Goal: Task Accomplishment & Management: Manage account settings

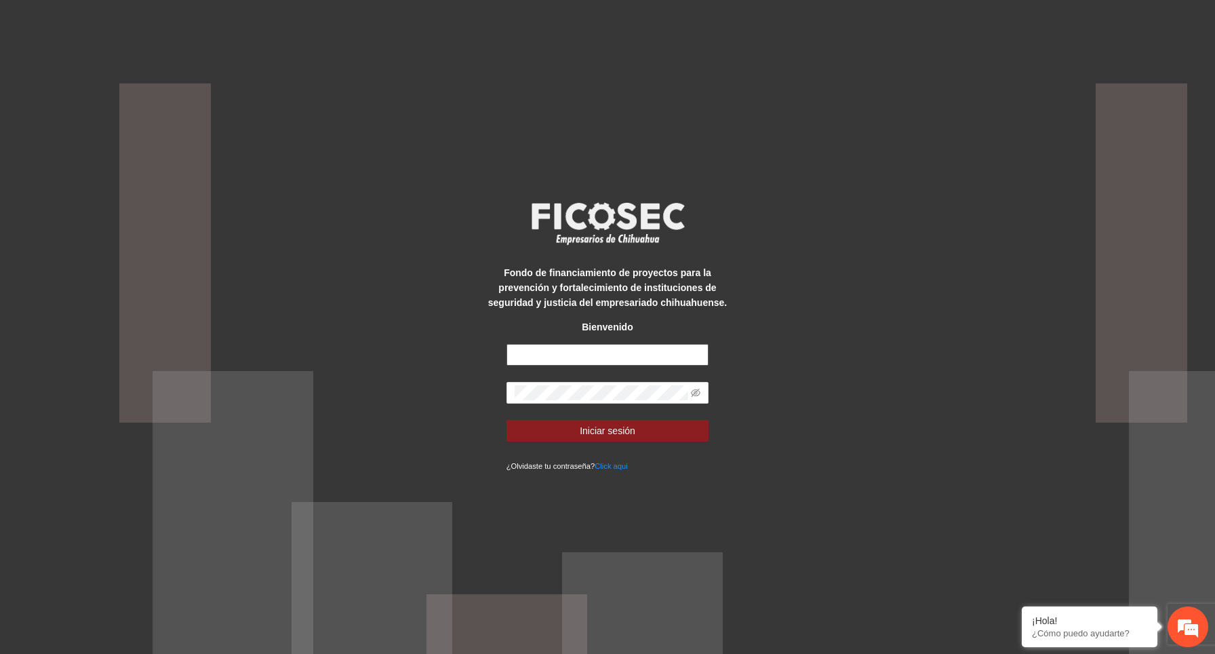
type input "**********"
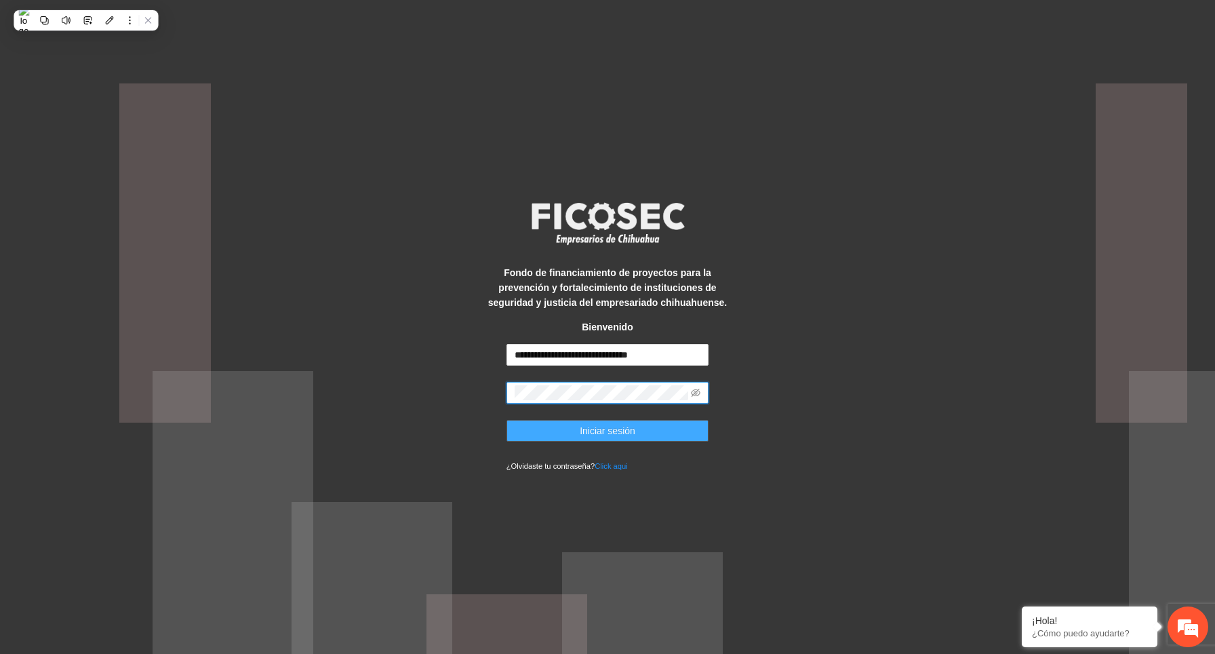
click at [606, 430] on span "Iniciar sesión" at bounding box center [608, 430] width 56 height 15
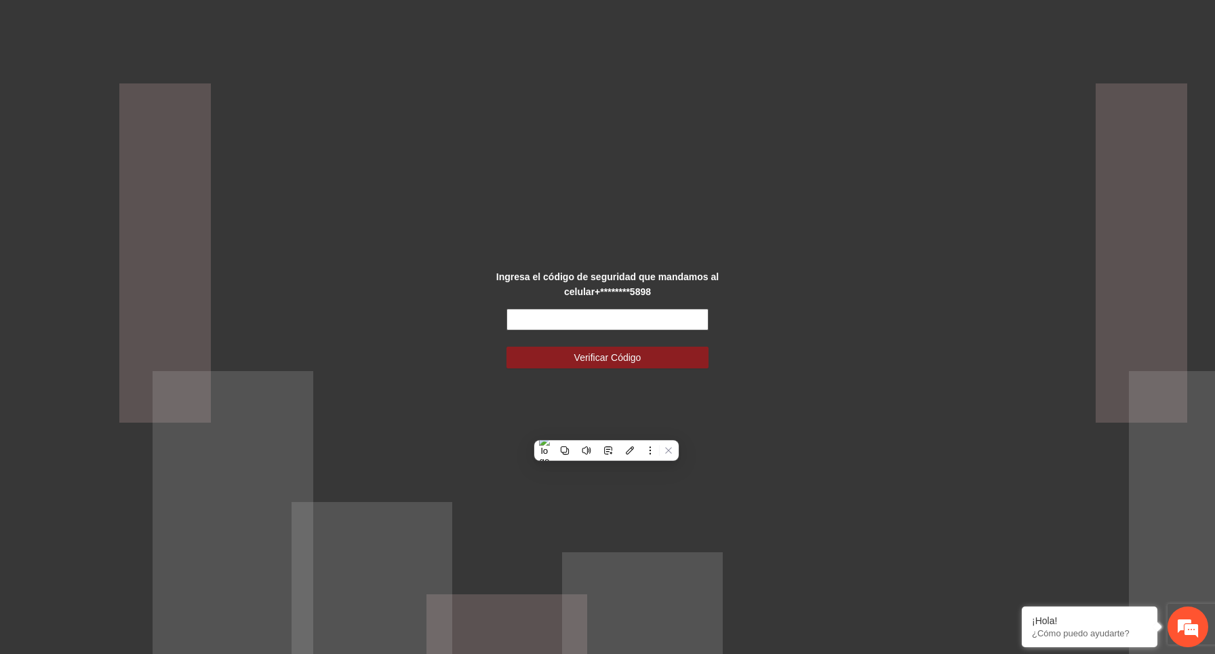
click at [637, 317] on input "text" at bounding box center [608, 320] width 203 height 22
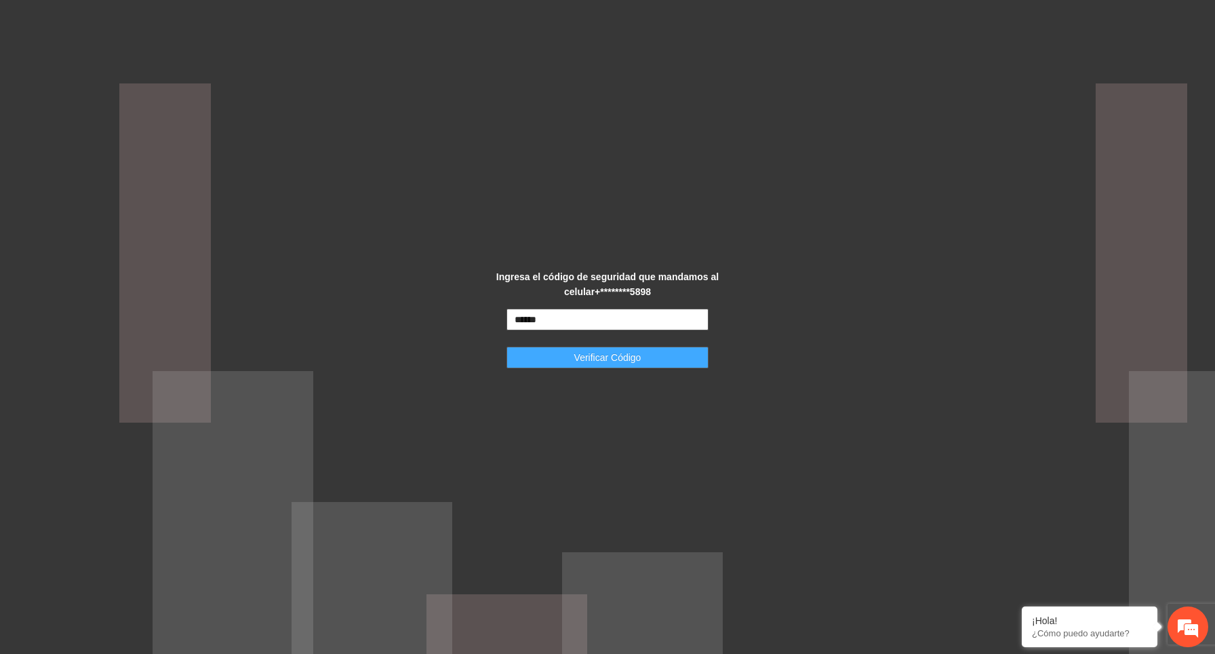
type input "******"
click at [623, 358] on span "Verificar Código" at bounding box center [607, 357] width 67 height 15
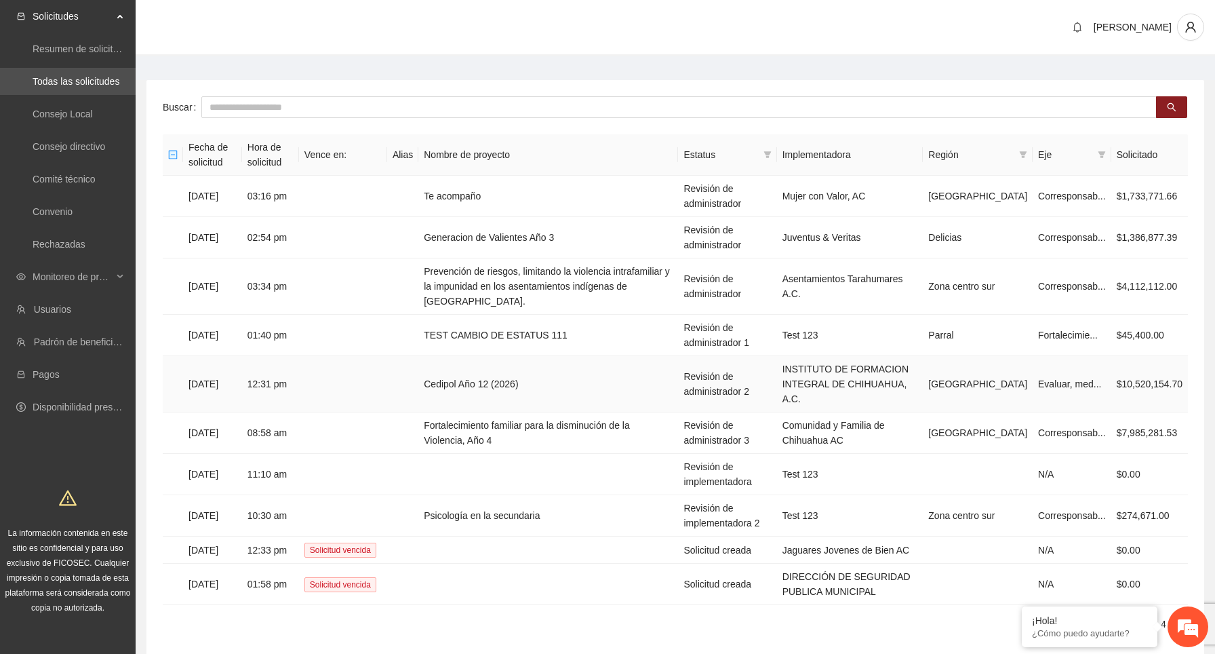
click at [242, 378] on td "[DATE]" at bounding box center [212, 384] width 59 height 56
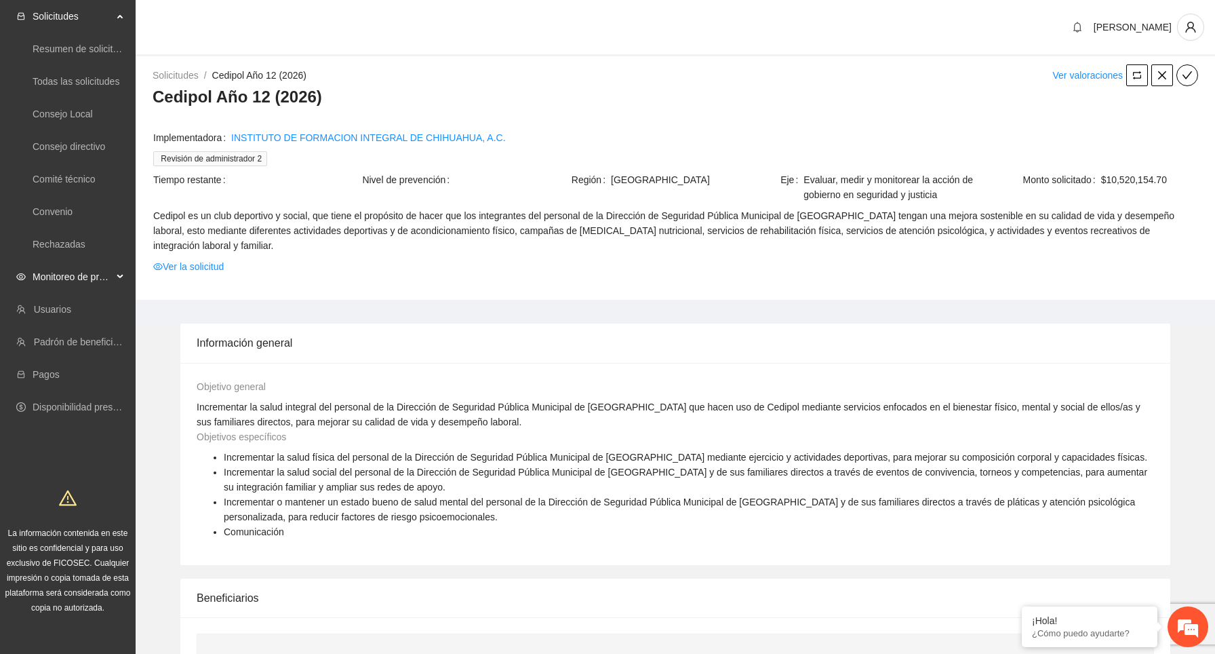
click at [88, 277] on span "Monitoreo de proyectos" at bounding box center [73, 276] width 80 height 27
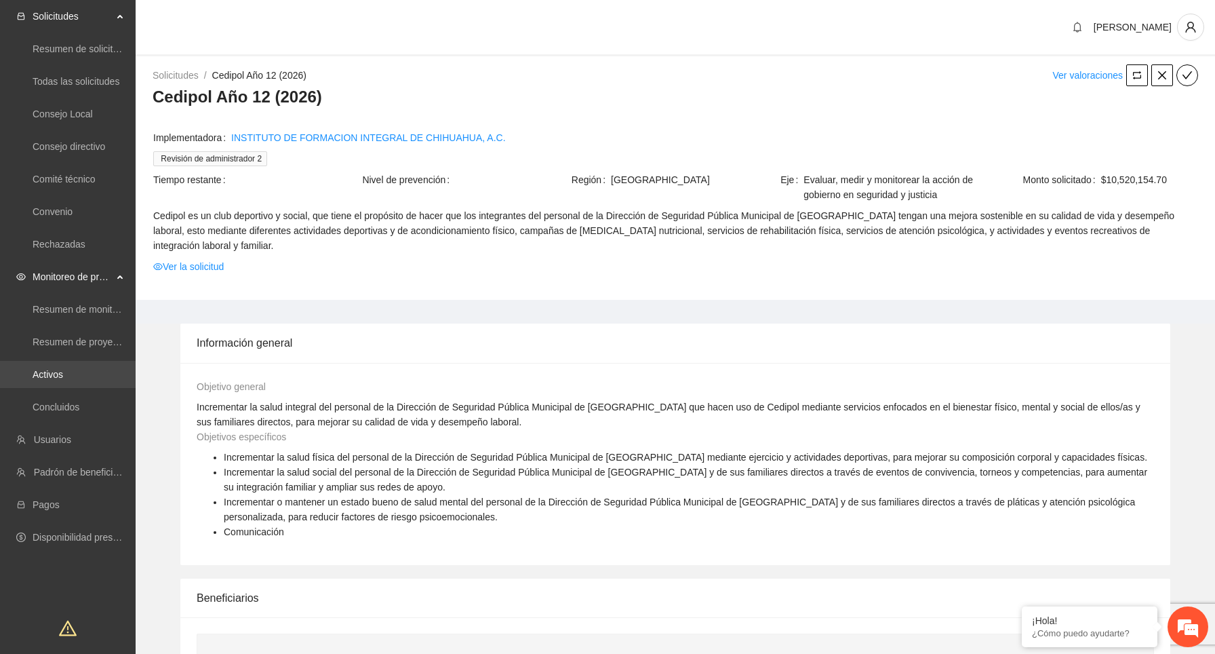
click at [63, 370] on link "Activos" at bounding box center [48, 374] width 31 height 11
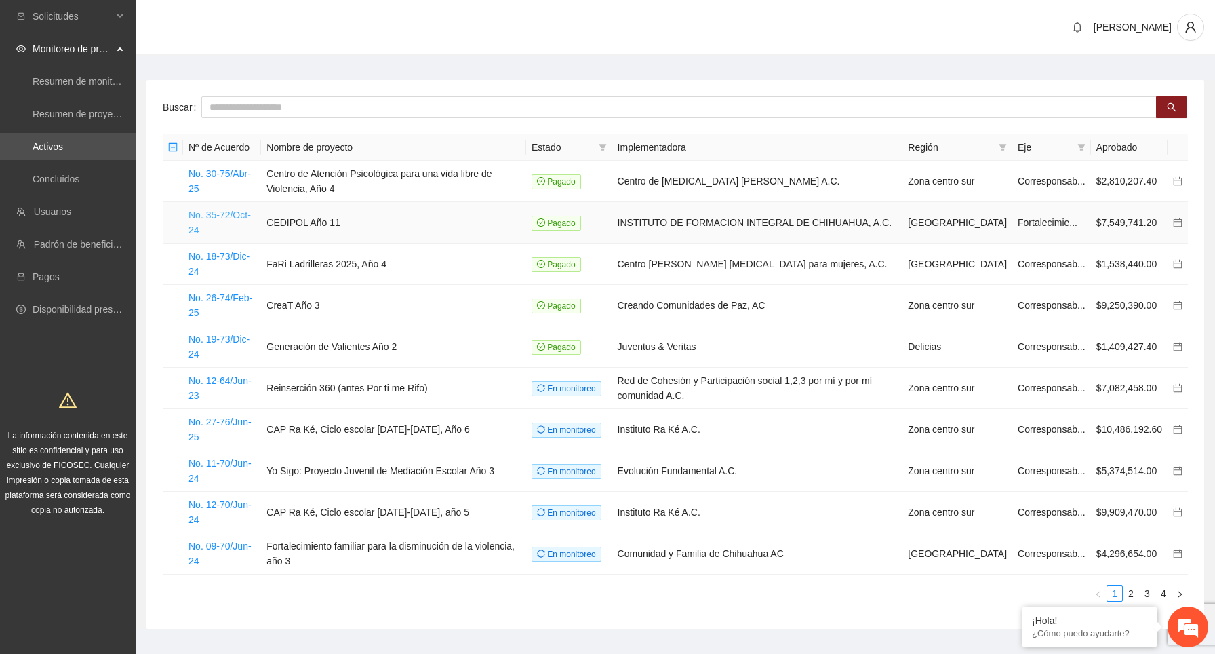
click at [214, 214] on link "No. 35-72/Oct-24" at bounding box center [220, 223] width 62 height 26
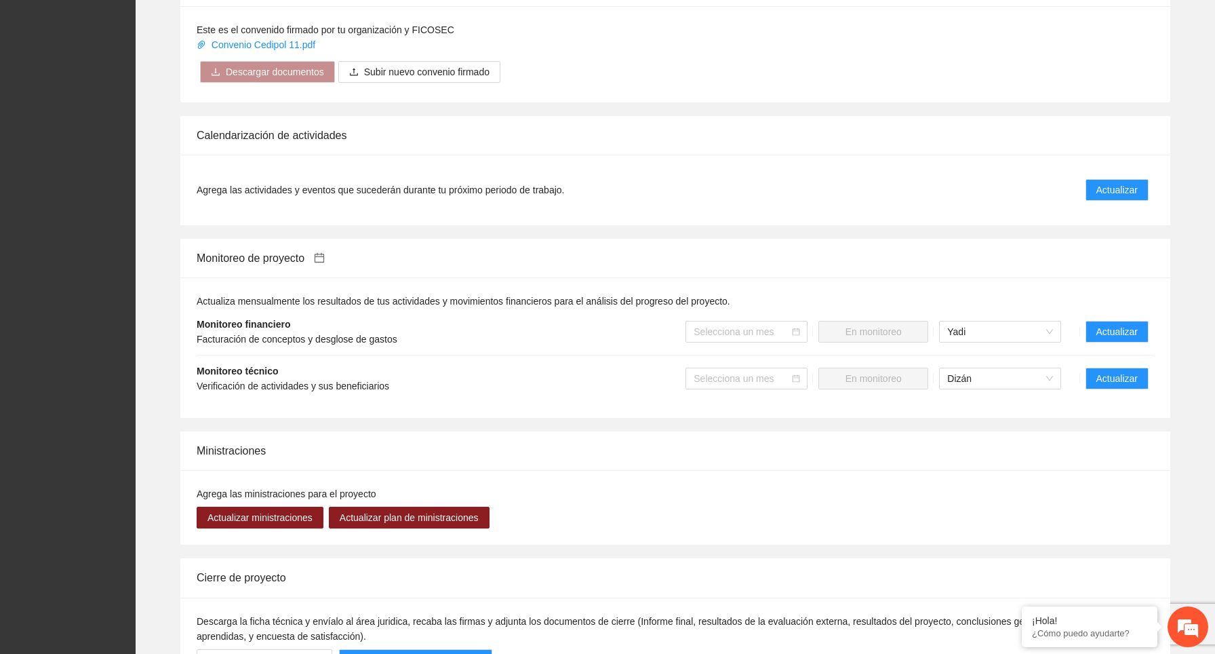
scroll to position [973, 0]
click at [1112, 326] on span "Actualizar" at bounding box center [1117, 330] width 41 height 15
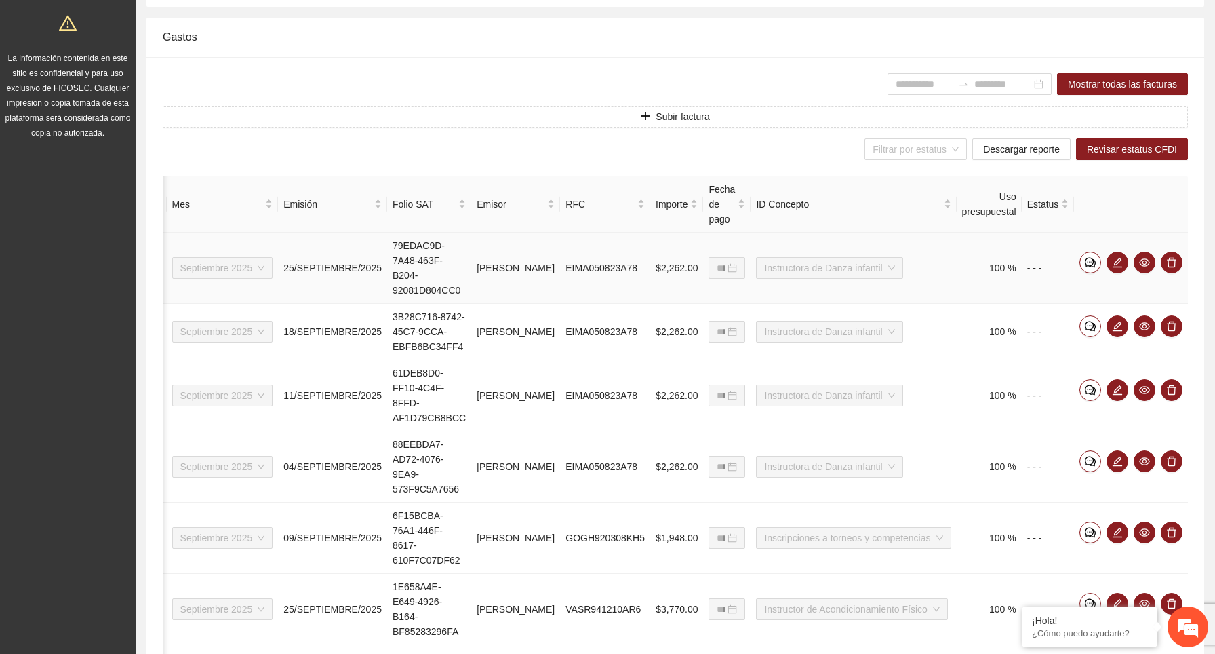
scroll to position [288, 0]
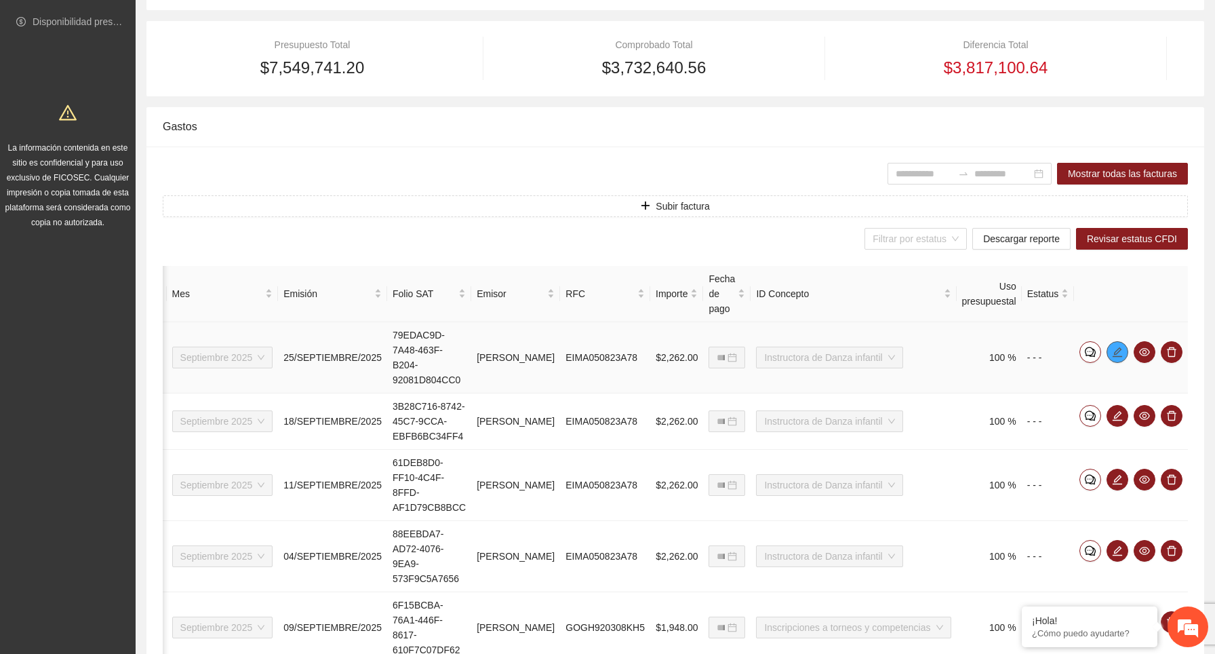
click at [1119, 353] on icon "edit" at bounding box center [1117, 352] width 11 height 11
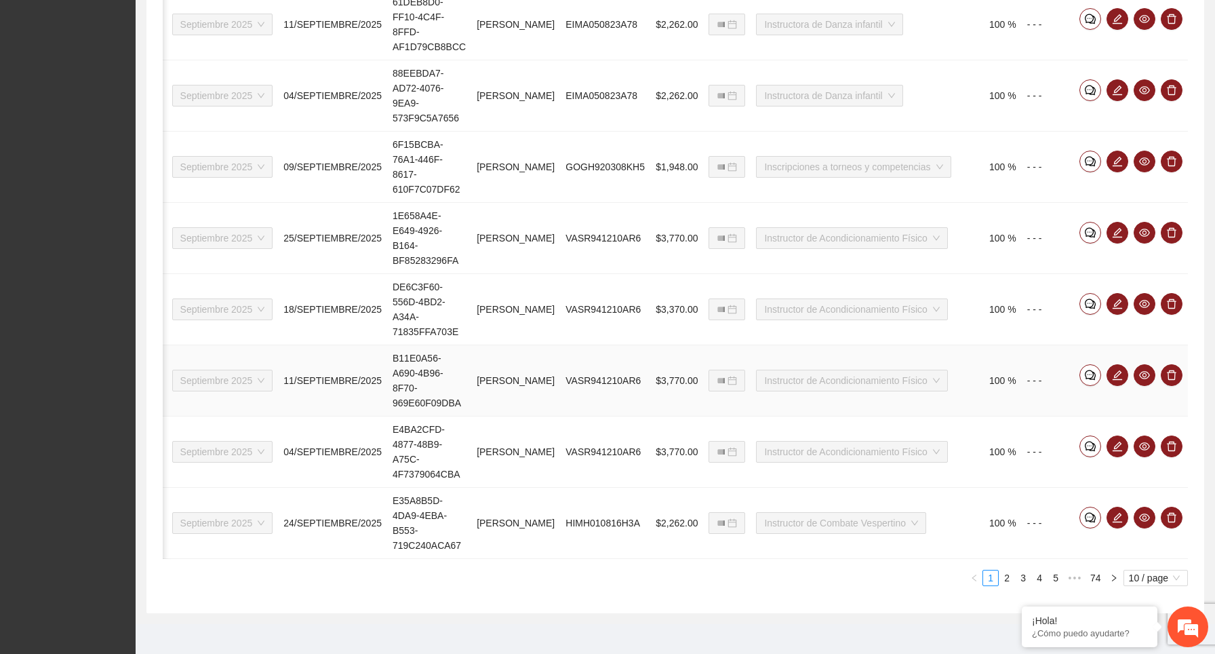
scroll to position [754, 0]
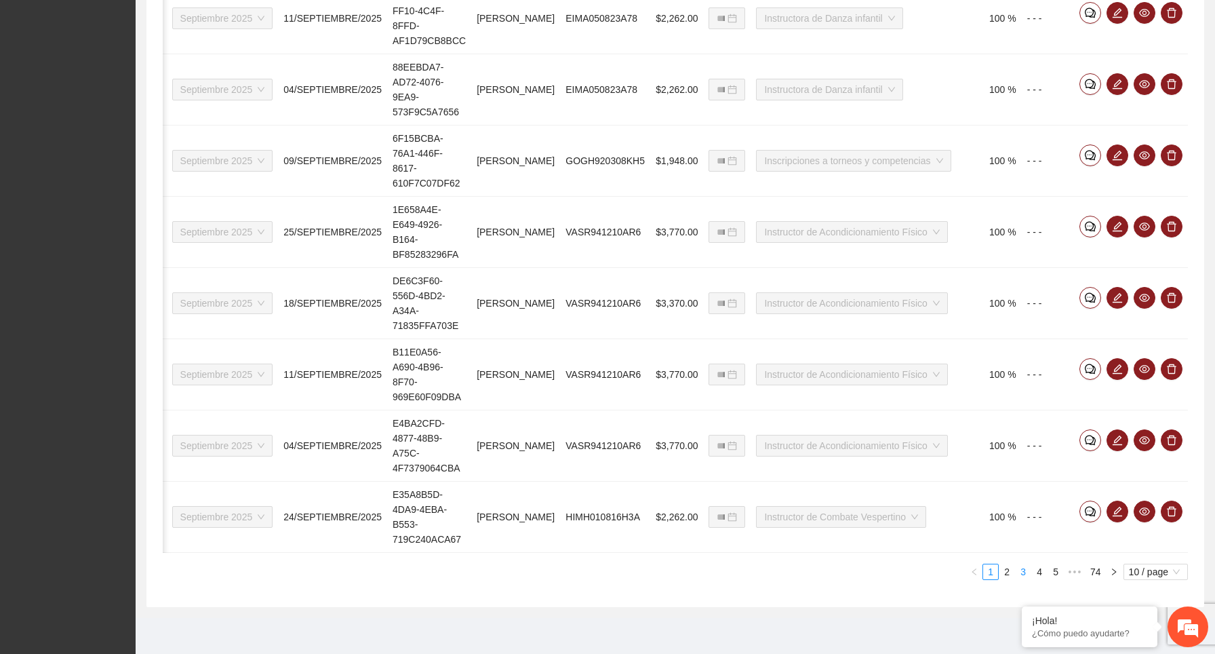
click at [1025, 579] on link "3" at bounding box center [1023, 571] width 15 height 15
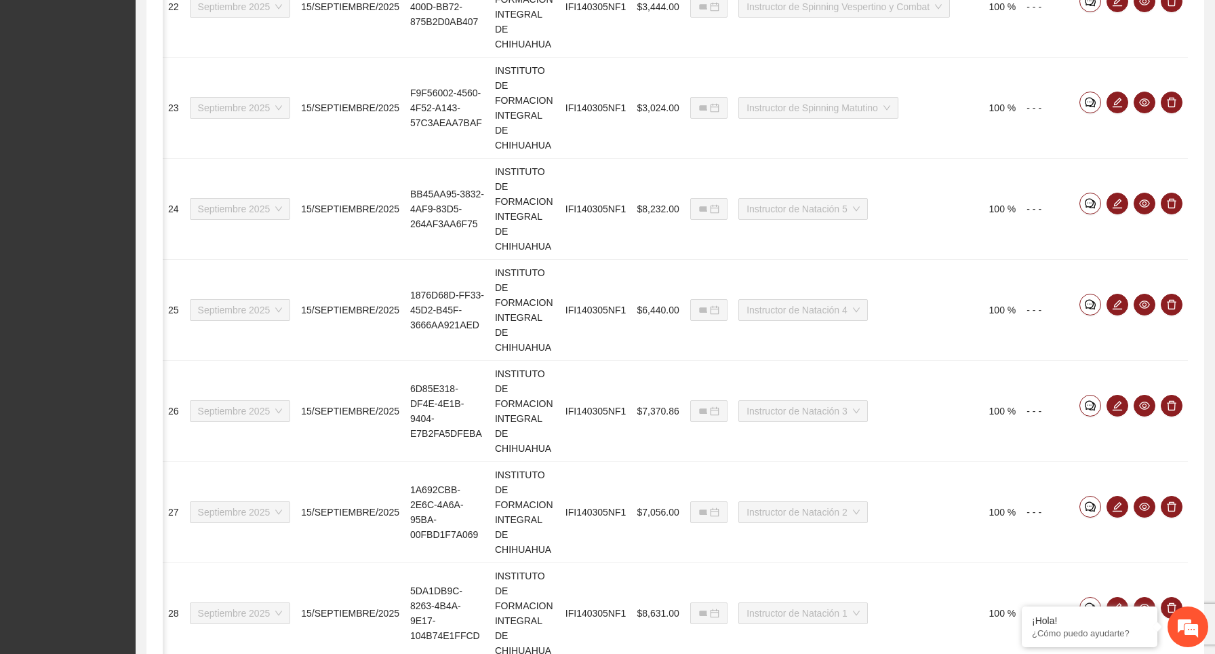
type input "**********"
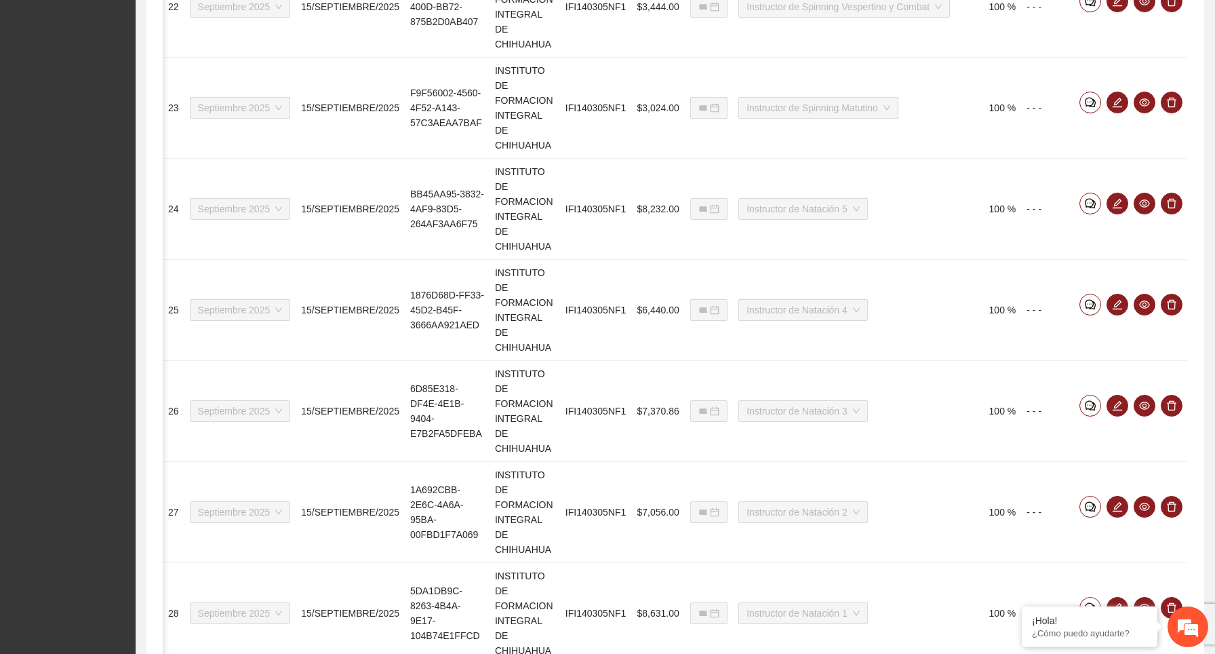
type input "**********"
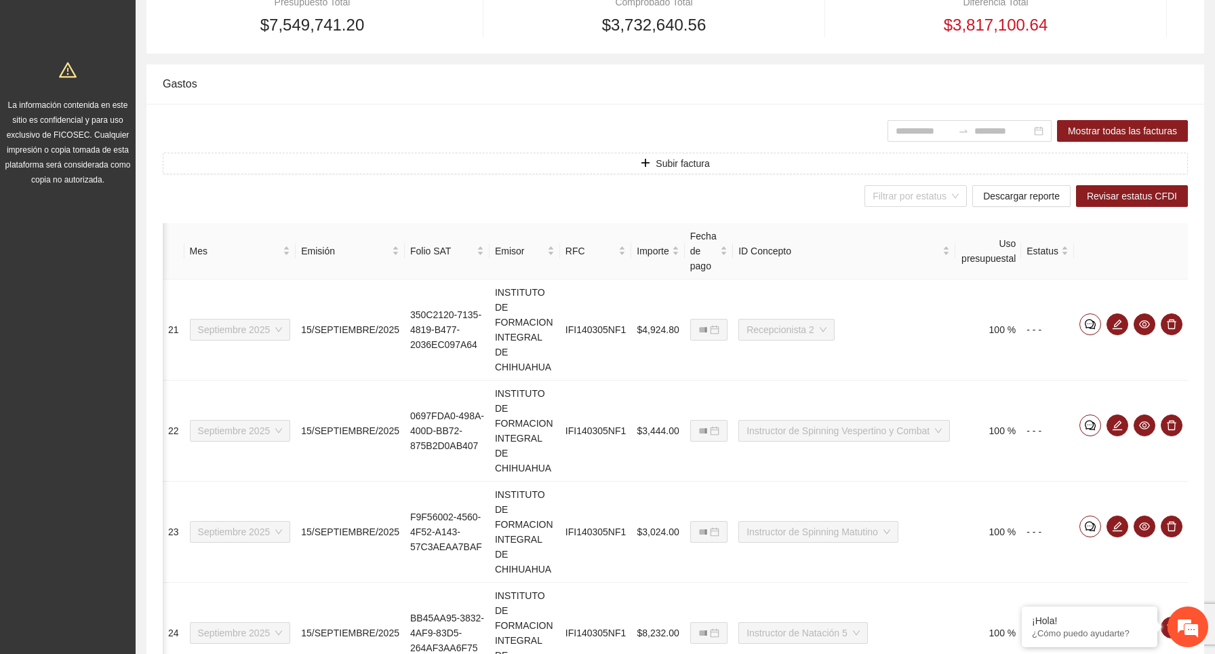
scroll to position [0, 0]
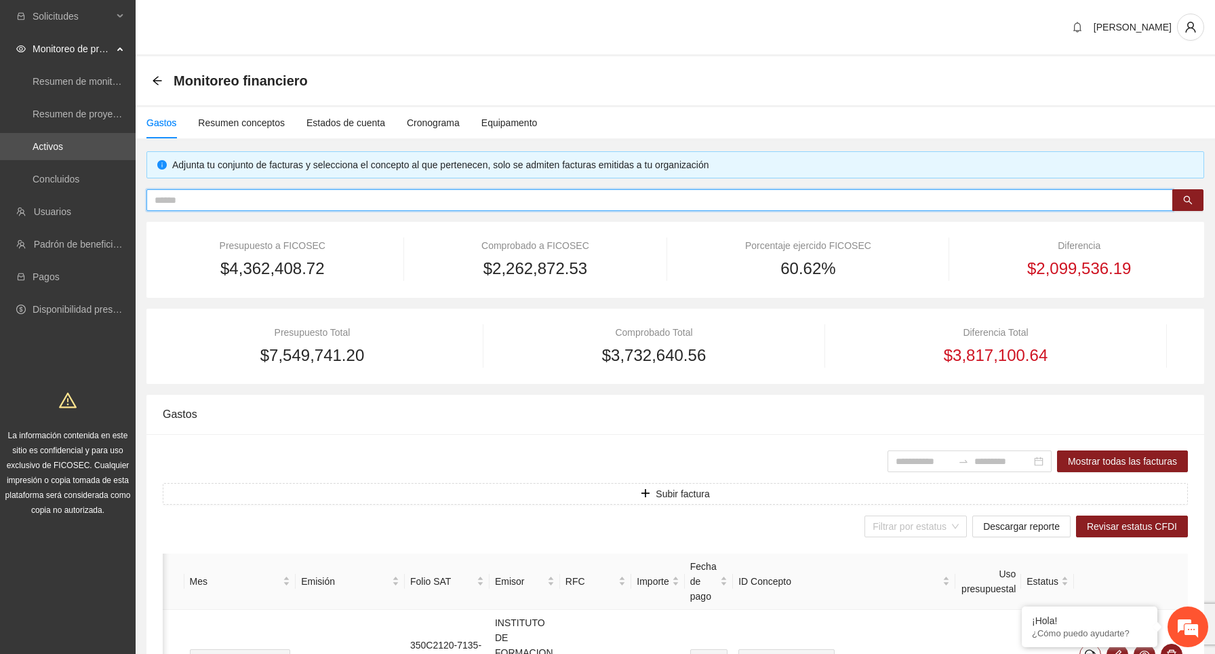
click at [704, 199] on input "text" at bounding box center [655, 200] width 1000 height 15
type input "*******"
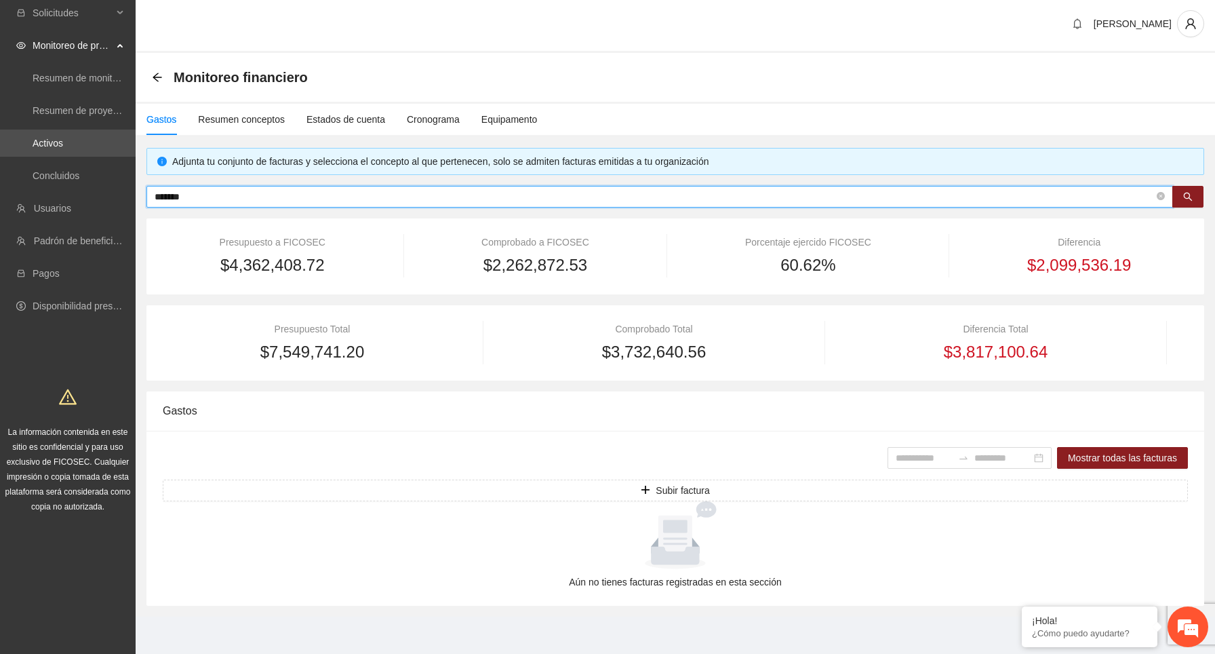
click at [596, 193] on input "*******" at bounding box center [655, 196] width 1000 height 15
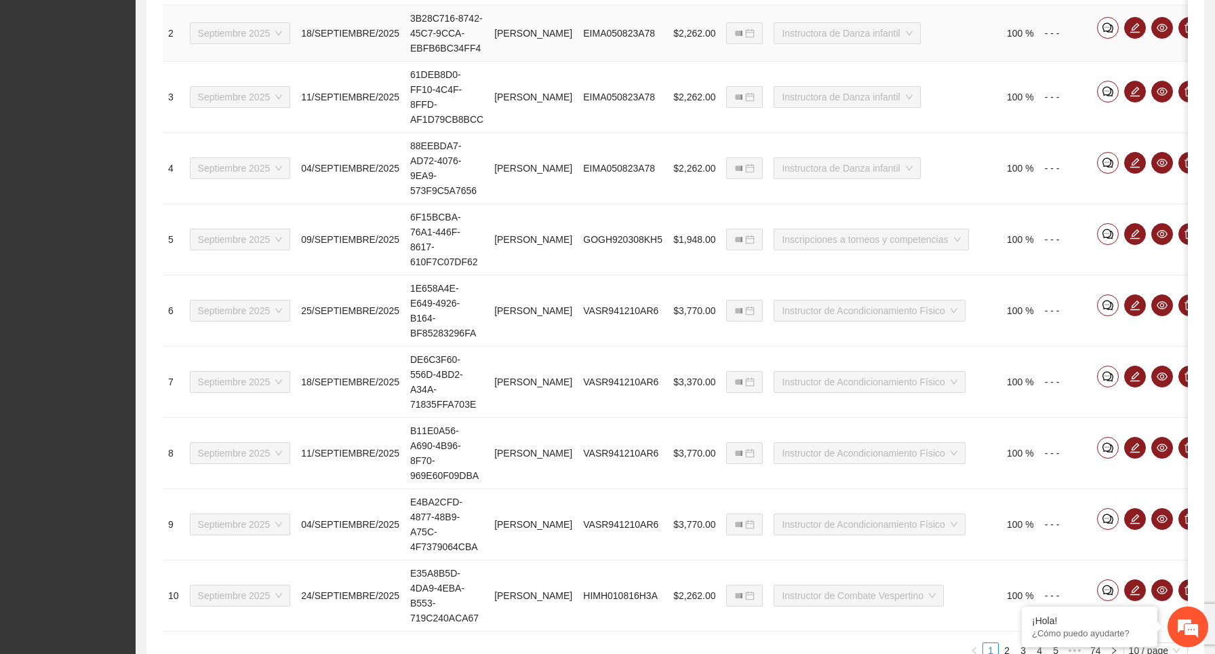
scroll to position [770, 0]
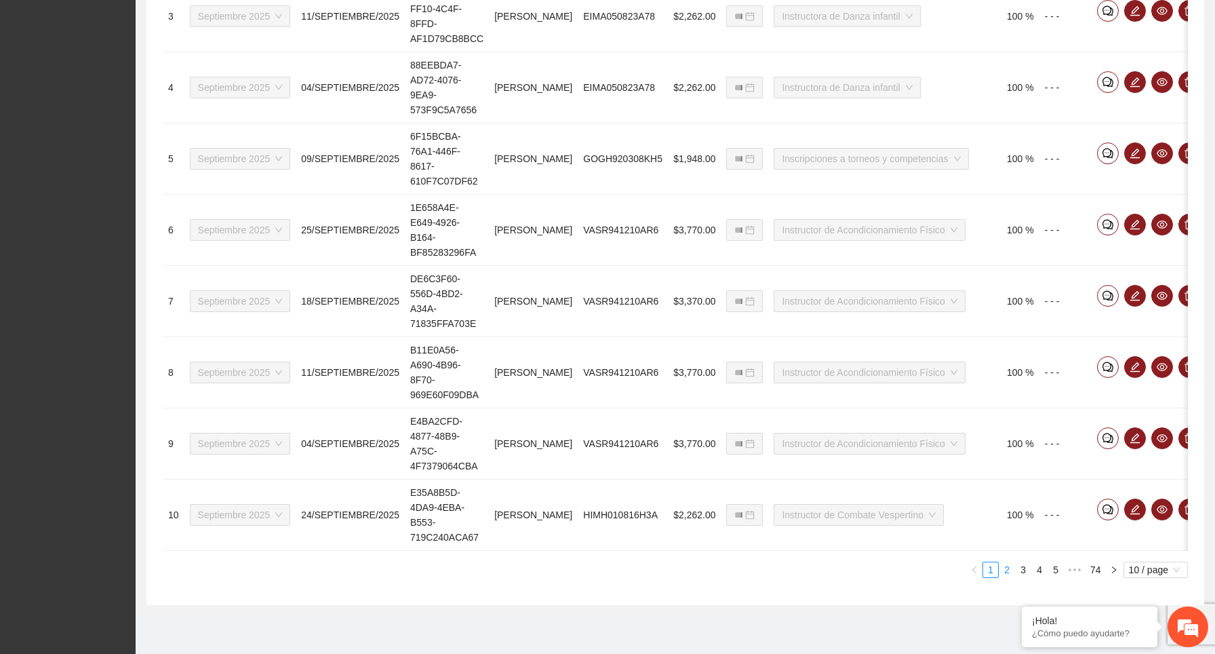
click at [1007, 571] on link "2" at bounding box center [1007, 569] width 15 height 15
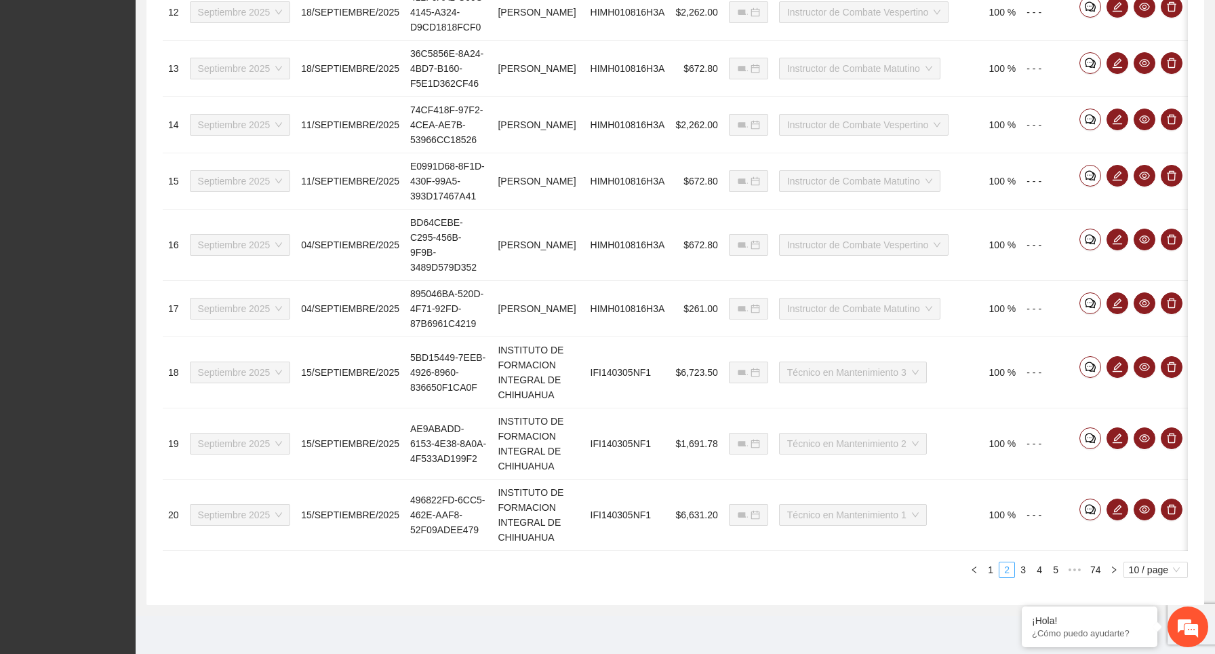
type input "**********"
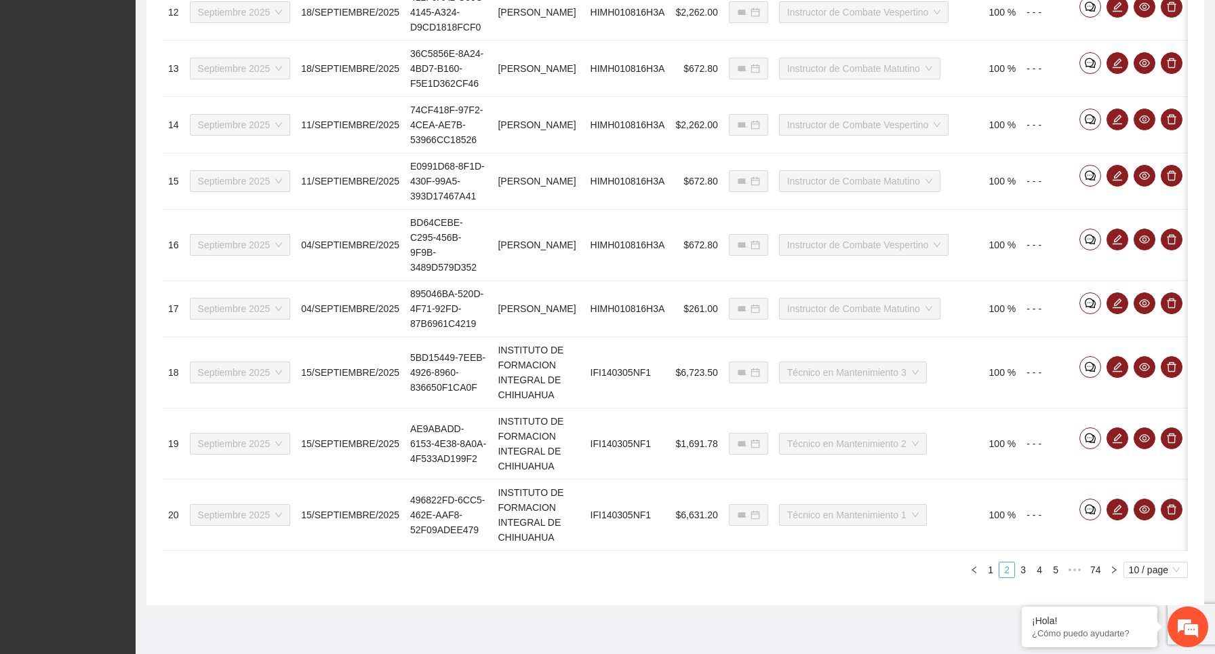
type input "**********"
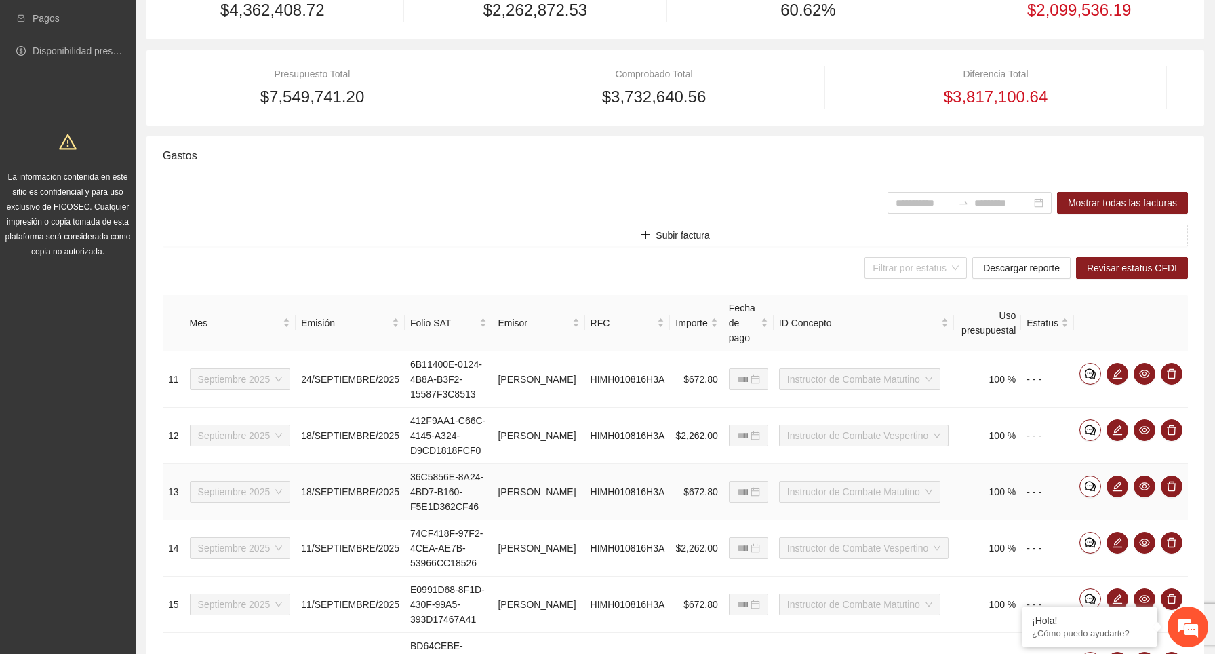
scroll to position [815, 0]
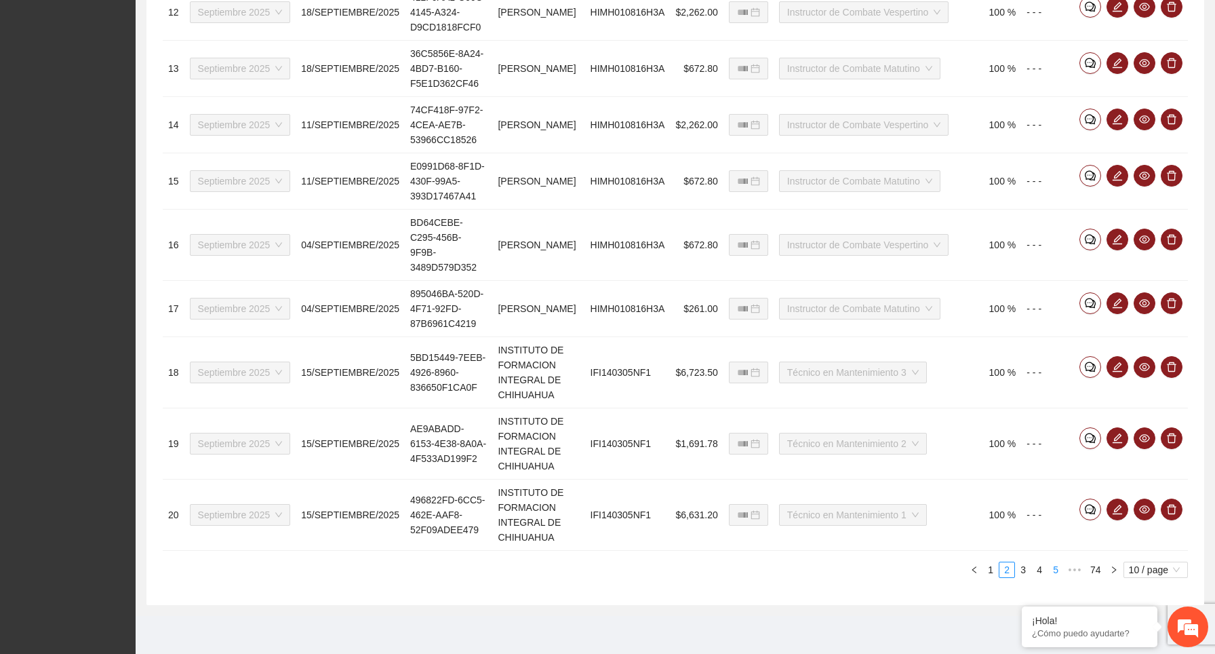
click at [1052, 570] on link "5" at bounding box center [1055, 569] width 15 height 15
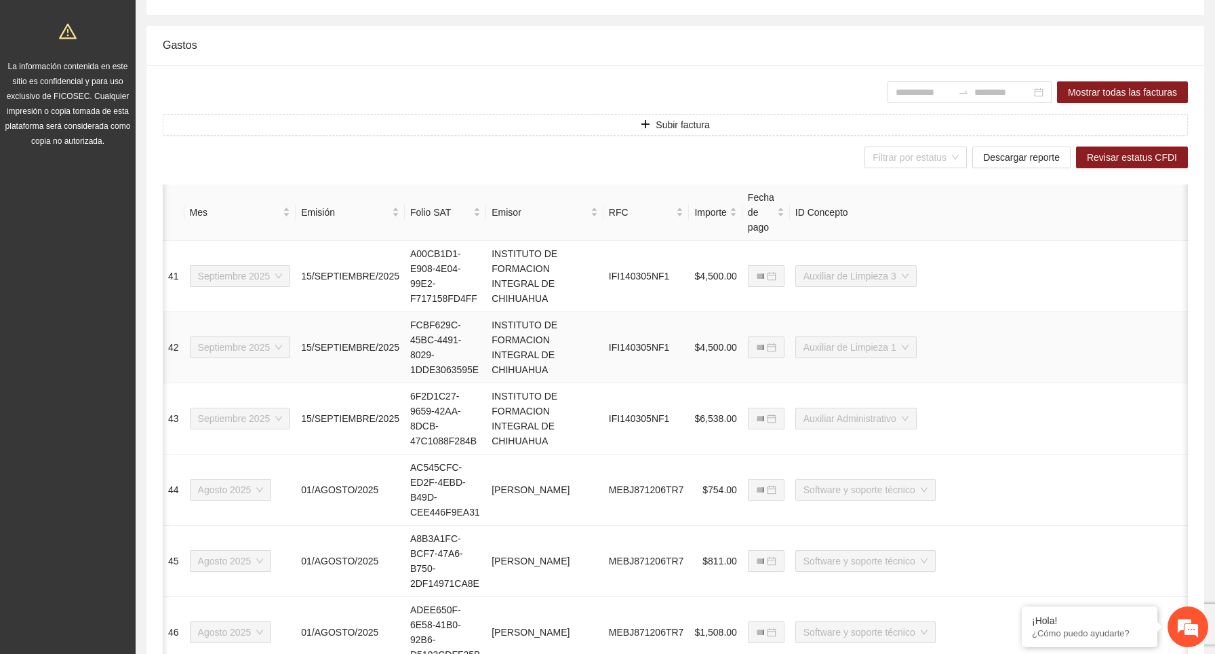
scroll to position [0, 326]
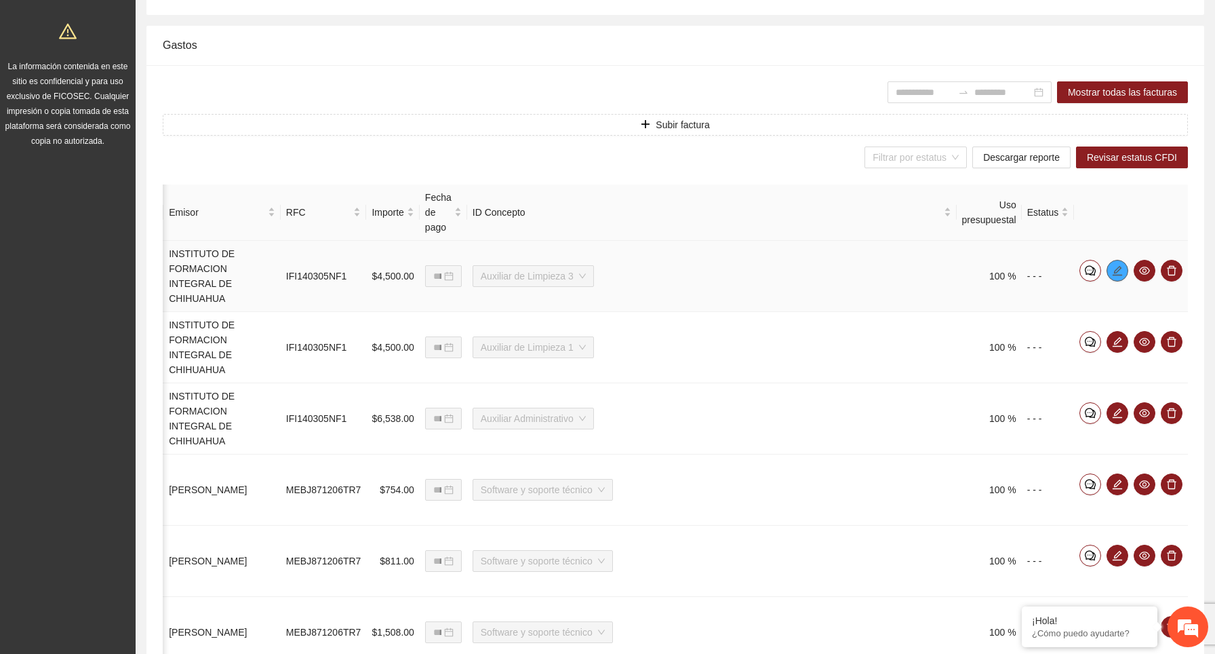
click at [1120, 273] on icon "edit" at bounding box center [1117, 270] width 11 height 11
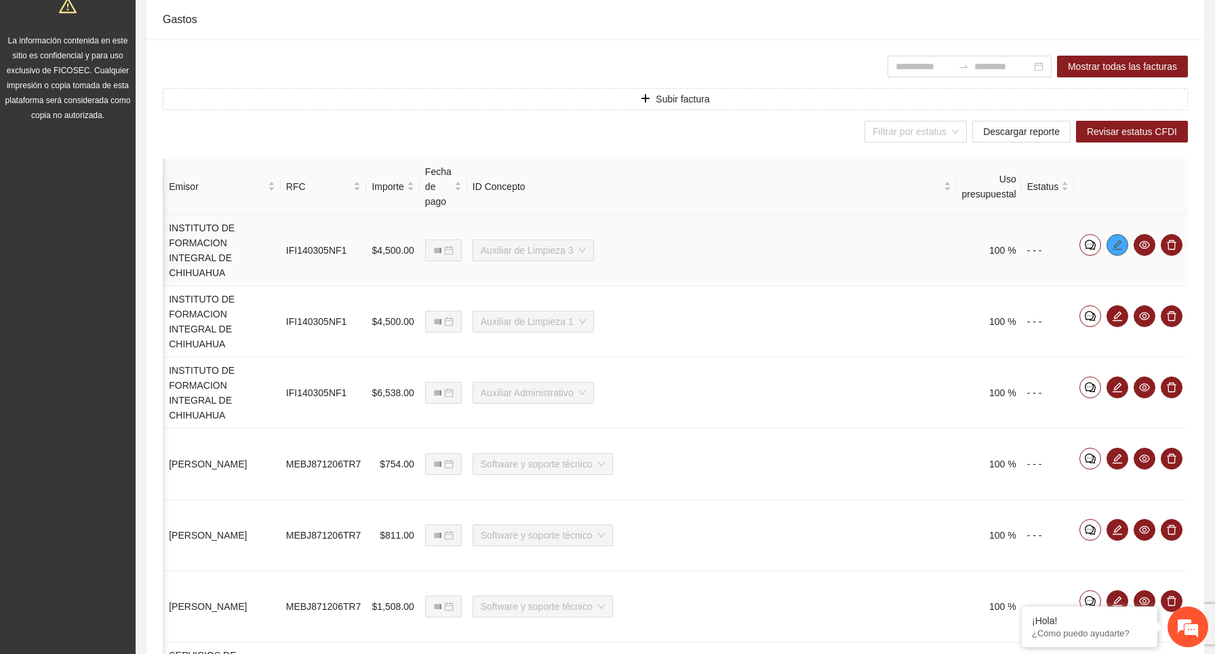
scroll to position [395, 0]
click at [1120, 245] on icon "edit" at bounding box center [1117, 244] width 11 height 11
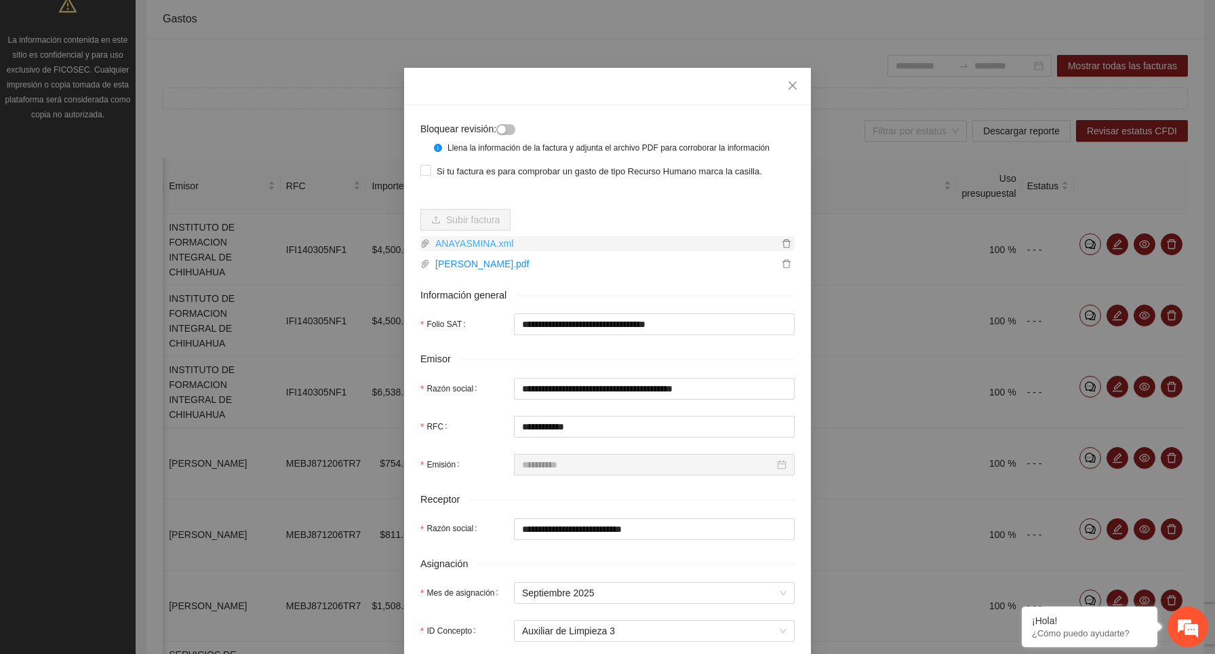
click at [503, 251] on link "ANAYASMINA.xml" at bounding box center [604, 243] width 349 height 15
click at [550, 271] on link "ANA YASMINA HERNANDEZ.pdf" at bounding box center [604, 263] width 349 height 15
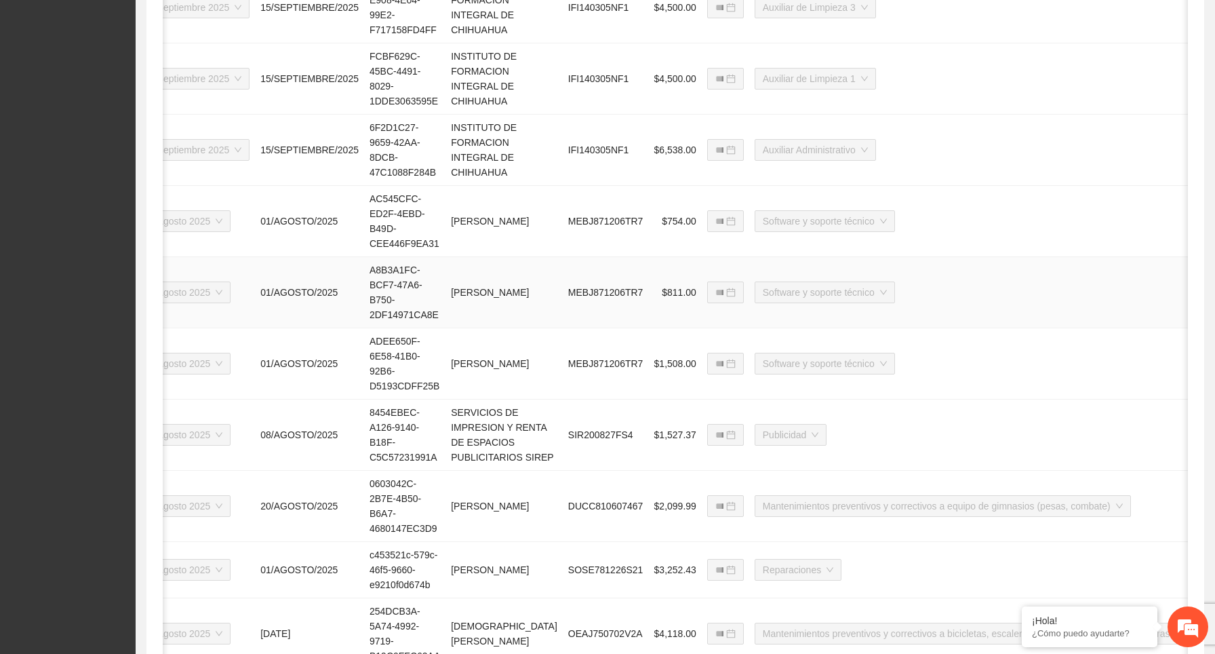
scroll to position [800, 0]
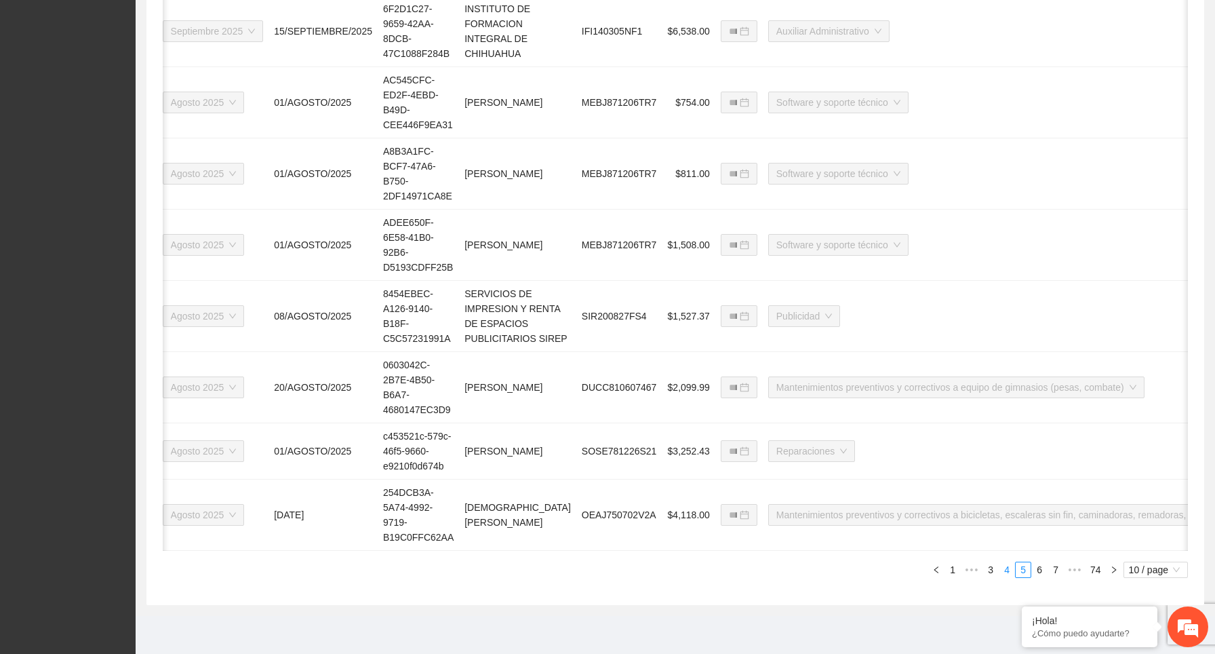
click at [1004, 566] on link "4" at bounding box center [1007, 569] width 15 height 15
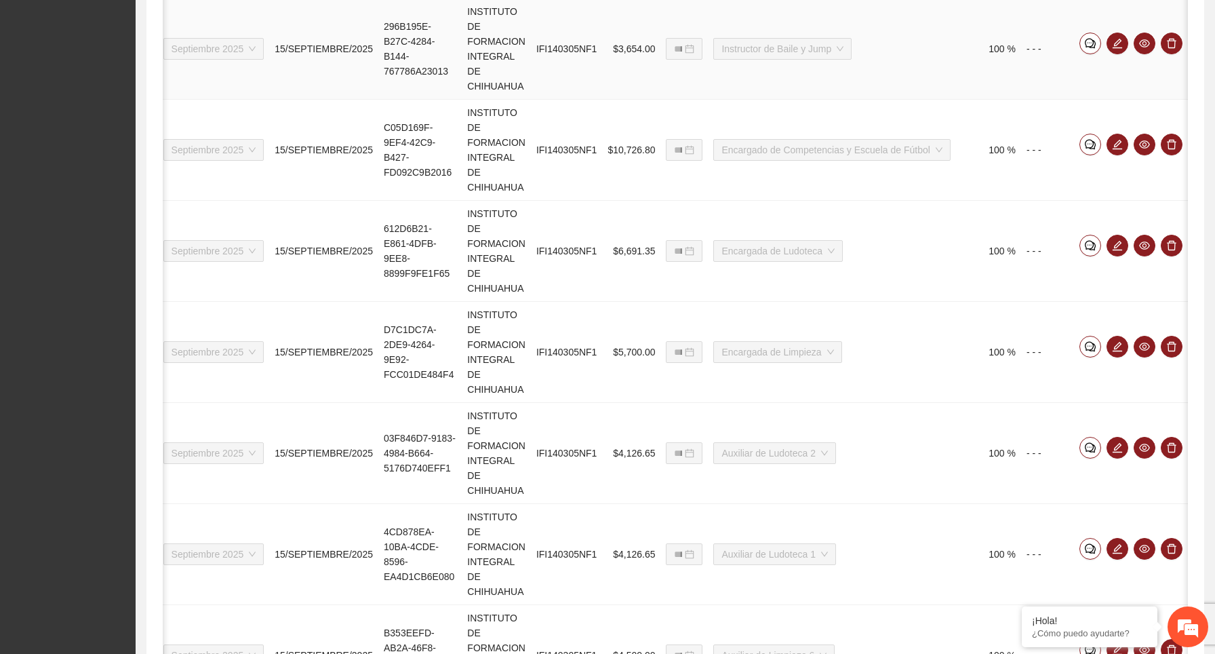
scroll to position [1069, 0]
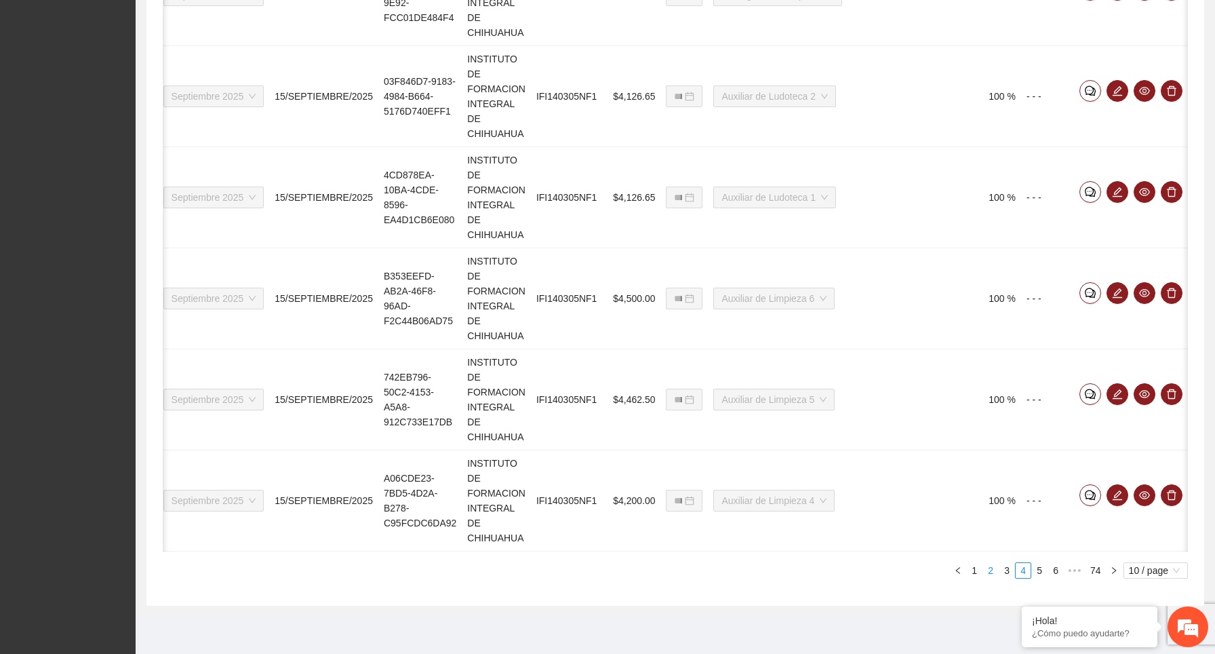
click at [985, 573] on link "2" at bounding box center [990, 570] width 15 height 15
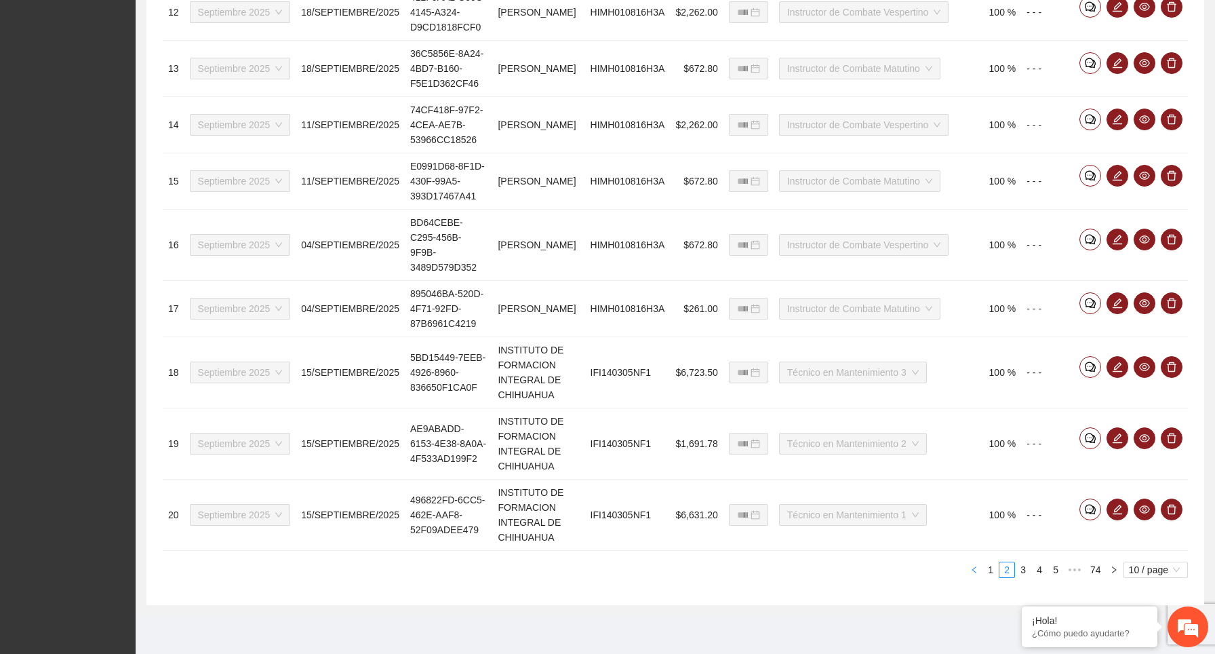
scroll to position [0, 0]
click at [993, 573] on link "1" at bounding box center [990, 569] width 15 height 15
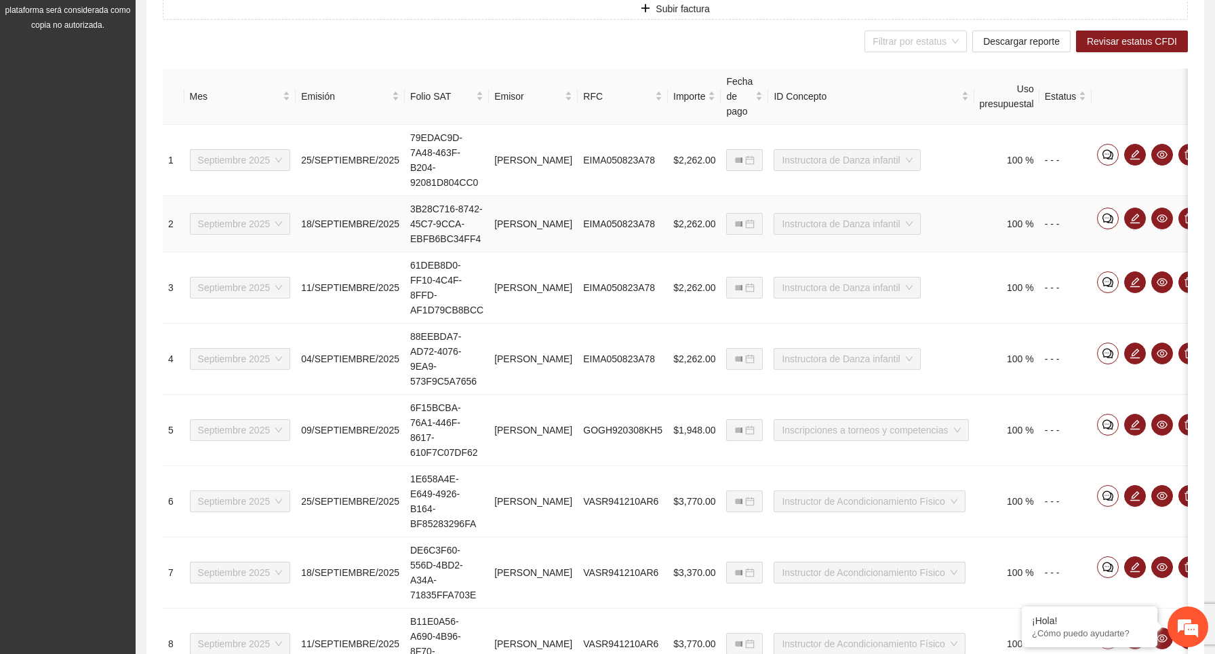
scroll to position [359, 0]
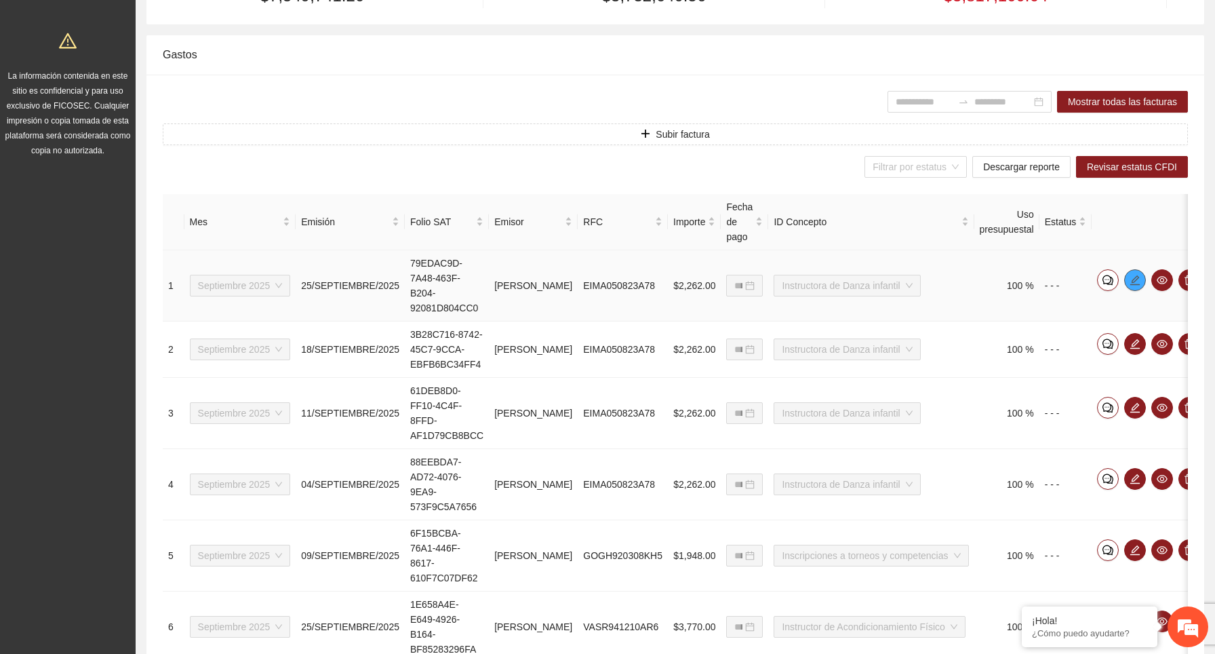
click at [1141, 277] on icon "edit" at bounding box center [1135, 280] width 11 height 11
type input "**********"
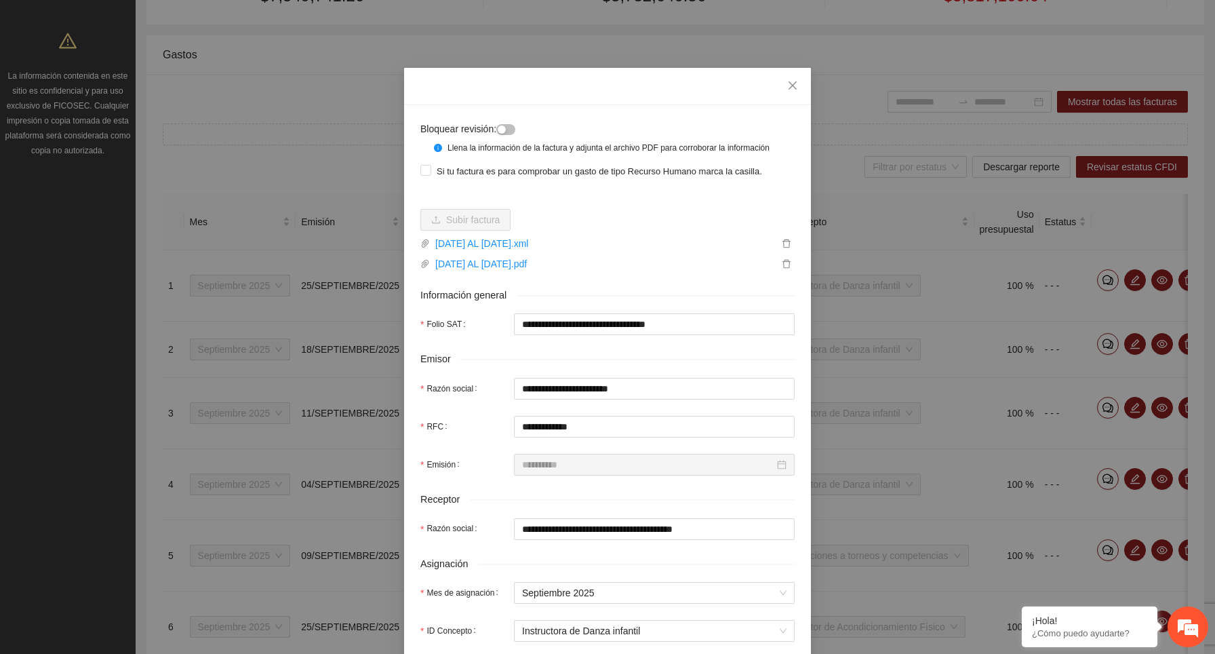
scroll to position [51, 0]
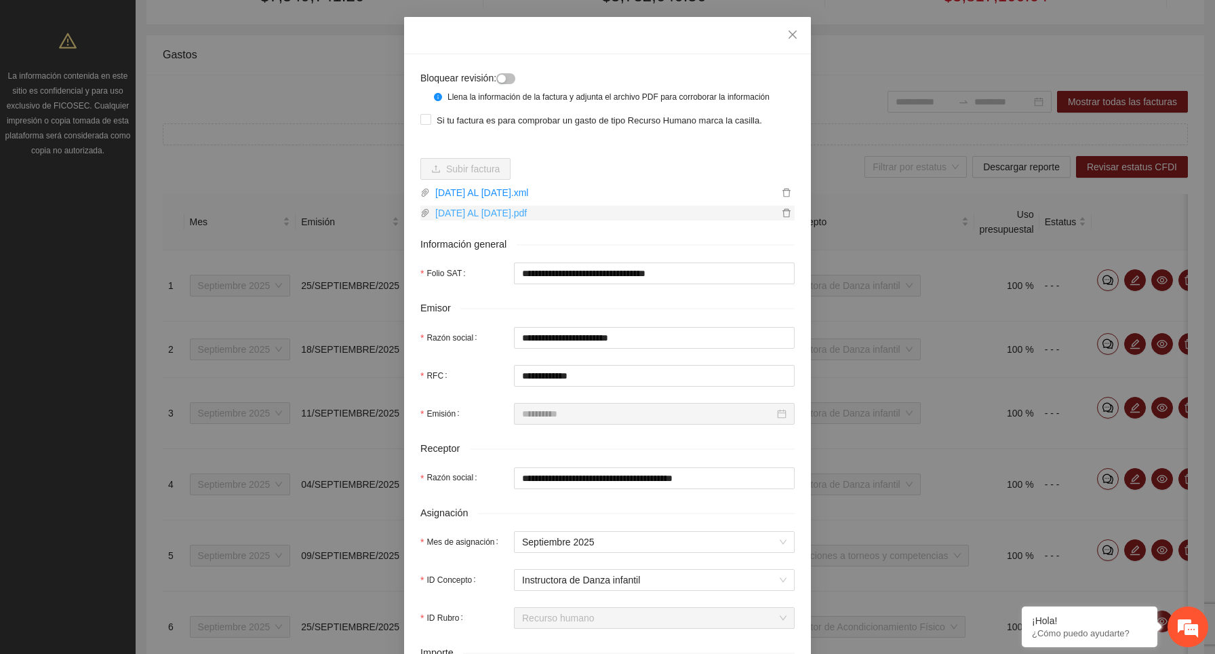
click at [539, 220] on link "22 AL 26 SEPT 2025.pdf" at bounding box center [604, 212] width 349 height 15
click at [518, 200] on link "22 AL 26 SEPT 2025.xml" at bounding box center [604, 192] width 349 height 15
click at [789, 35] on icon "close" at bounding box center [792, 34] width 11 height 11
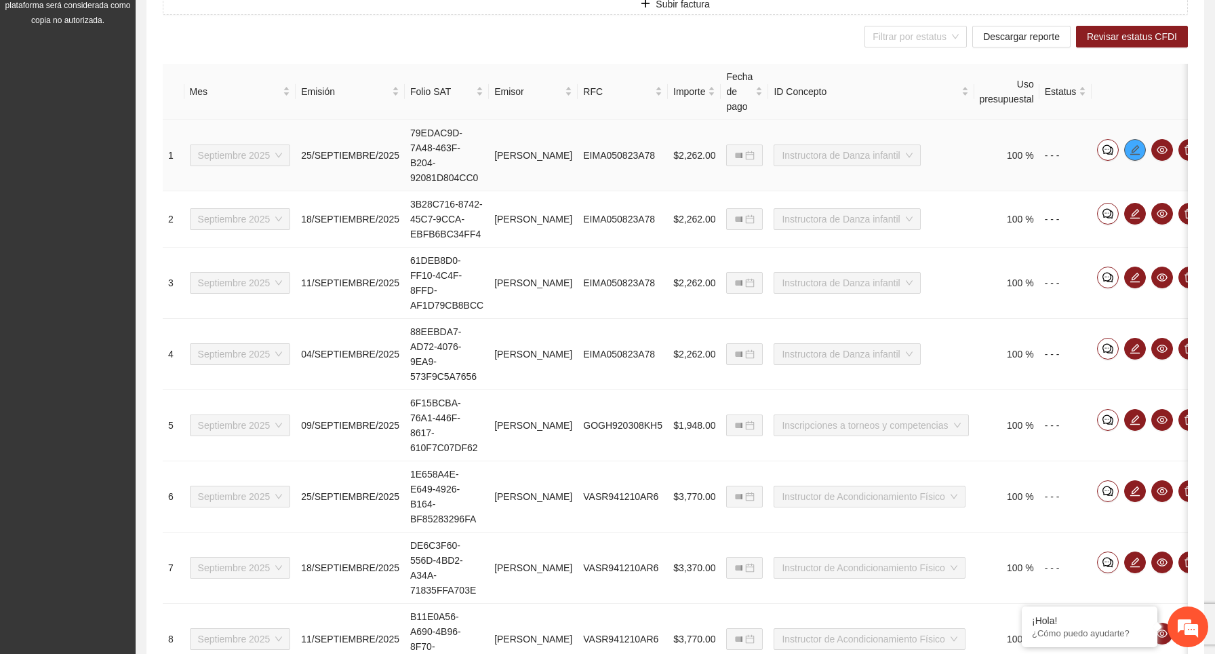
scroll to position [498, 0]
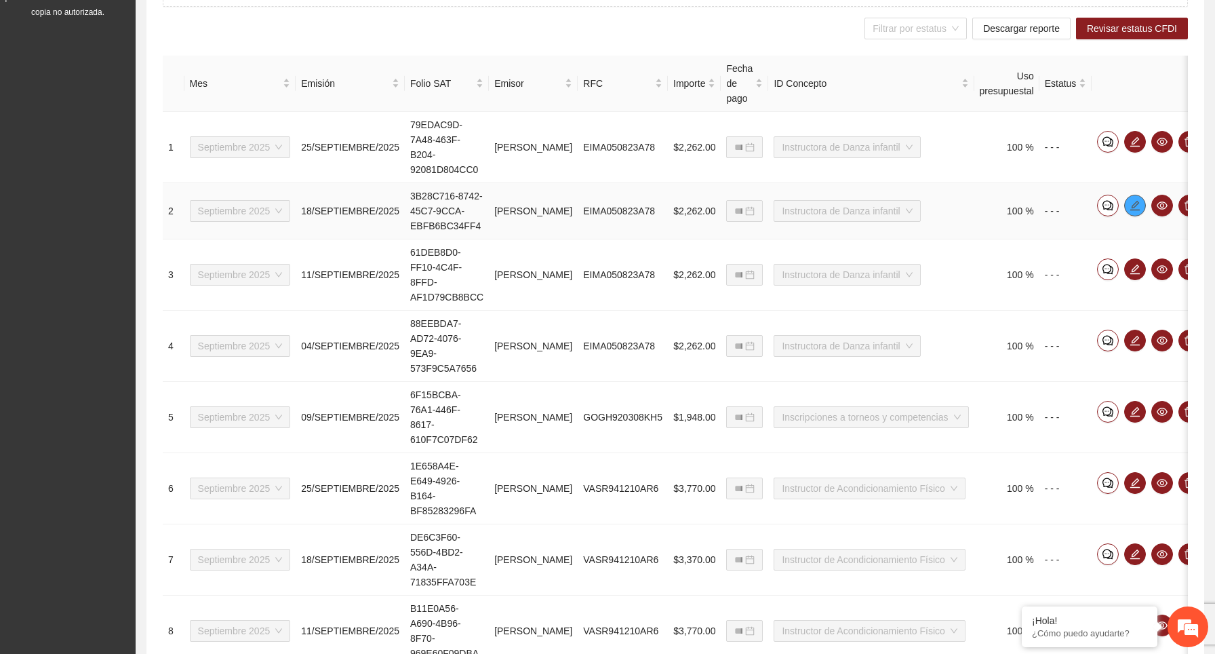
click at [1141, 211] on icon "edit" at bounding box center [1135, 205] width 11 height 11
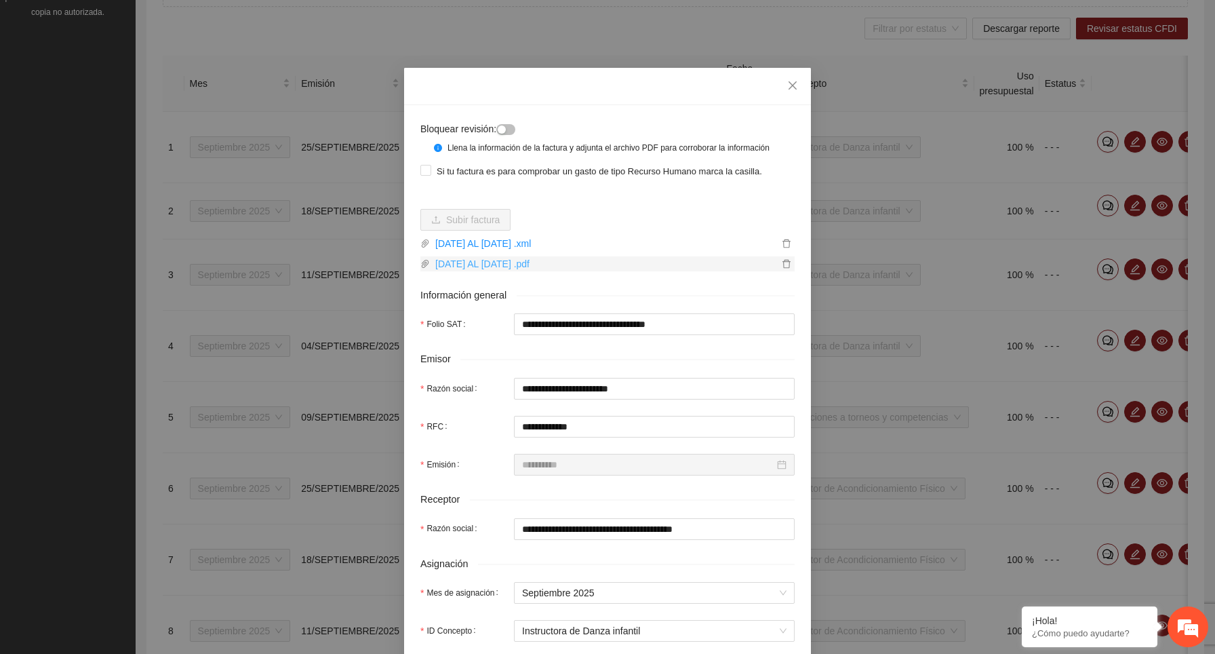
click at [547, 271] on link "15 AL 19 SEPT 2025 .pdf" at bounding box center [604, 263] width 349 height 15
click at [547, 251] on link "15 AL 19 SEPT 2025 .xml" at bounding box center [604, 243] width 349 height 15
